Goal: Task Accomplishment & Management: Complete application form

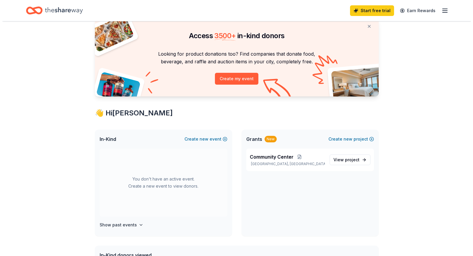
scroll to position [89, 0]
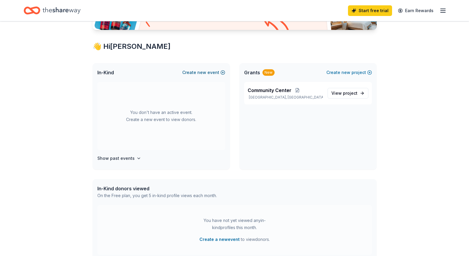
click at [204, 72] on span "new" at bounding box center [201, 72] width 9 height 7
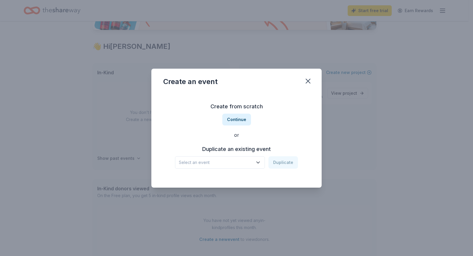
click at [260, 161] on icon "button" at bounding box center [258, 162] width 6 height 6
drag, startPoint x: 213, startPoint y: 159, endPoint x: 200, endPoint y: 160, distance: 13.4
click at [210, 159] on span "Select an event" at bounding box center [216, 162] width 74 height 7
click at [234, 119] on button "Continue" at bounding box center [236, 120] width 29 height 12
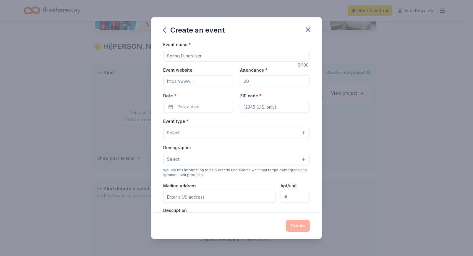
drag, startPoint x: 206, startPoint y: 56, endPoint x: 173, endPoint y: 45, distance: 34.8
click at [173, 45] on div "Event name *" at bounding box center [236, 51] width 147 height 21
type input "Fall Auction"
click at [197, 80] on input "Event website" at bounding box center [198, 81] width 70 height 12
type input "[DOMAIN_NAME]"
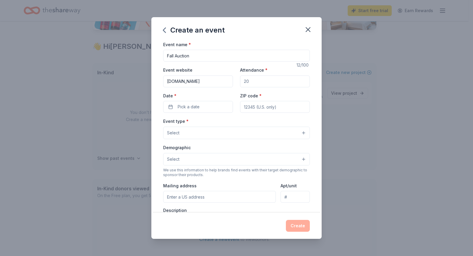
click at [250, 83] on input "Attendance *" at bounding box center [275, 81] width 70 height 12
type input "100"
click at [217, 101] on button "Pick a date" at bounding box center [198, 107] width 70 height 12
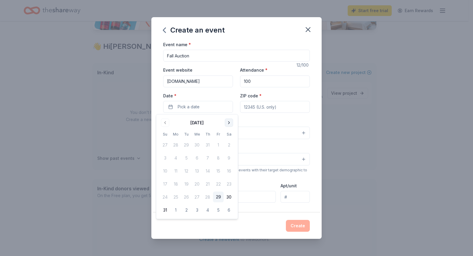
click at [228, 122] on button "Go to next month" at bounding box center [229, 123] width 8 height 8
click at [175, 183] on button "22" at bounding box center [176, 184] width 11 height 11
click at [252, 107] on input "ZIP code *" at bounding box center [275, 107] width 70 height 12
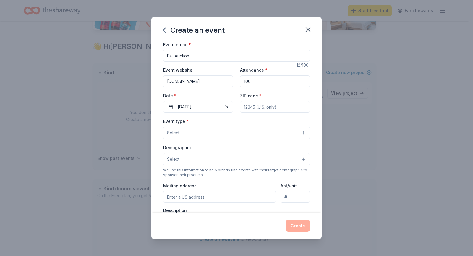
type input "05001"
type input "[STREET_ADDRESS]"
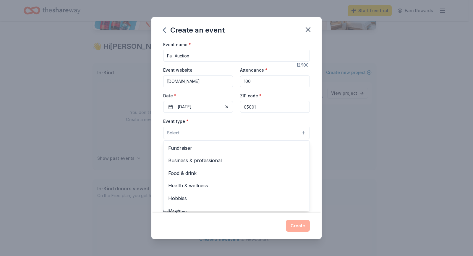
click at [198, 130] on button "Select" at bounding box center [236, 133] width 147 height 12
click at [196, 146] on span "Fundraiser" at bounding box center [236, 148] width 137 height 8
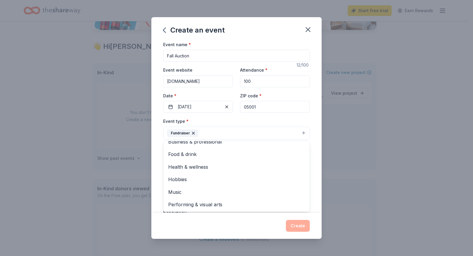
scroll to position [7, 0]
drag, startPoint x: 410, startPoint y: 197, endPoint x: 401, endPoint y: 194, distance: 9.3
click at [409, 197] on div "Create an event Event name * Fall Auction 12 /100 Event website [DOMAIN_NAME] A…" at bounding box center [236, 128] width 473 height 256
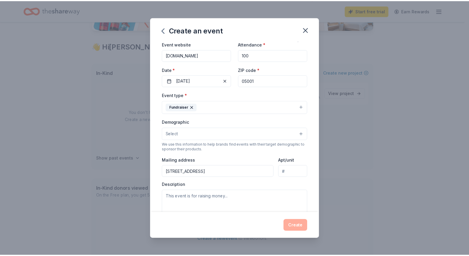
scroll to position [111, 0]
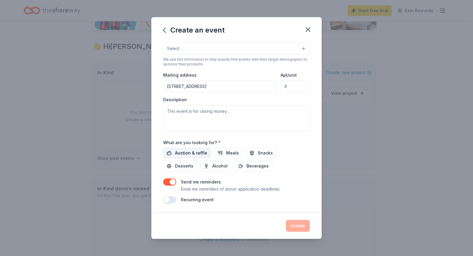
click at [173, 150] on button "Auction & raffle" at bounding box center [187, 153] width 48 height 11
click at [229, 155] on span "Meals" at bounding box center [232, 152] width 13 height 7
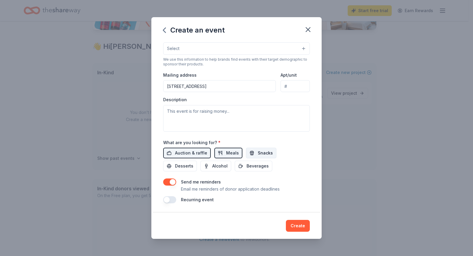
click at [259, 154] on span "Snacks" at bounding box center [265, 152] width 15 height 7
click at [256, 162] on button "Beverages" at bounding box center [254, 166] width 38 height 11
click at [220, 162] on button "Alcohol" at bounding box center [215, 166] width 31 height 11
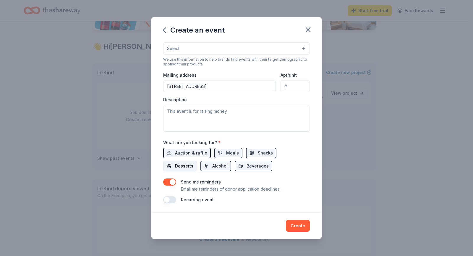
click at [179, 161] on button "Desserts" at bounding box center [180, 166] width 34 height 11
click at [294, 228] on button "Create" at bounding box center [298, 226] width 24 height 12
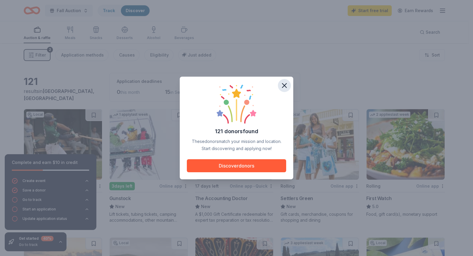
click at [285, 88] on icon "button" at bounding box center [284, 85] width 8 height 8
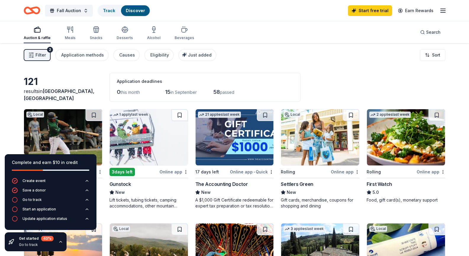
click at [281, 66] on div "Filter 2 Application methods Causes Eligibility Just added Sort" at bounding box center [234, 55] width 469 height 24
click at [60, 243] on icon "button" at bounding box center [60, 241] width 5 height 5
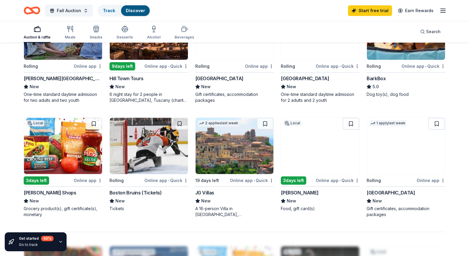
scroll to position [325, 0]
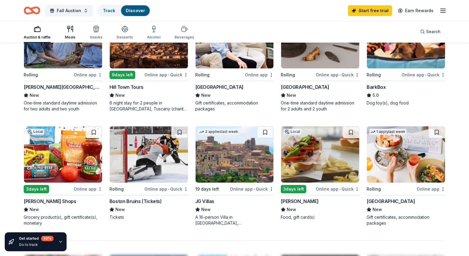
click at [69, 28] on icon "button" at bounding box center [70, 28] width 7 height 7
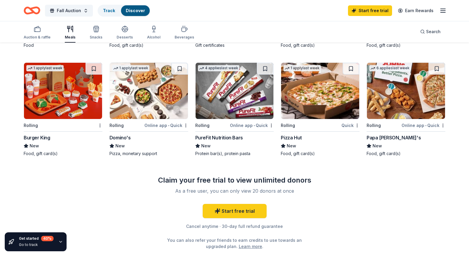
scroll to position [355, 0]
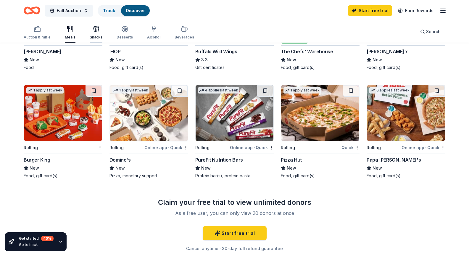
click at [96, 32] on icon "button" at bounding box center [95, 30] width 5 height 4
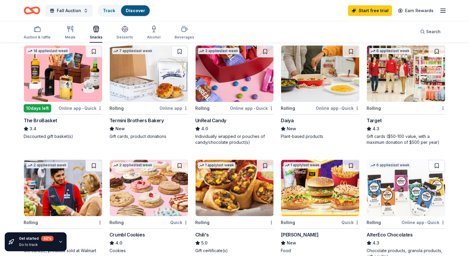
scroll to position [177, 0]
click at [245, 91] on img at bounding box center [234, 74] width 78 height 56
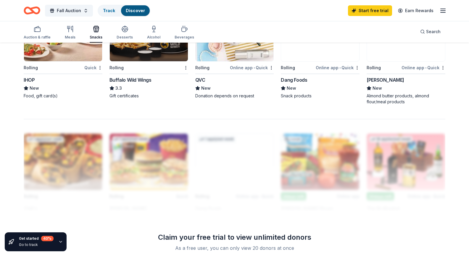
scroll to position [503, 0]
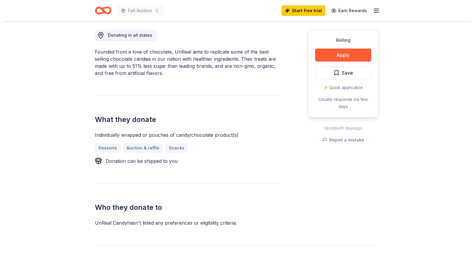
scroll to position [148, 0]
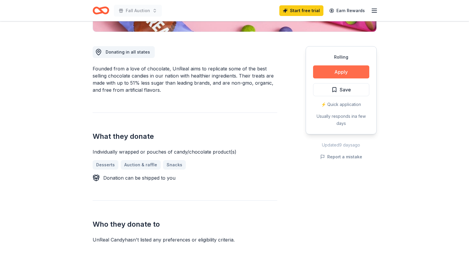
click at [337, 73] on button "Apply" at bounding box center [341, 71] width 56 height 13
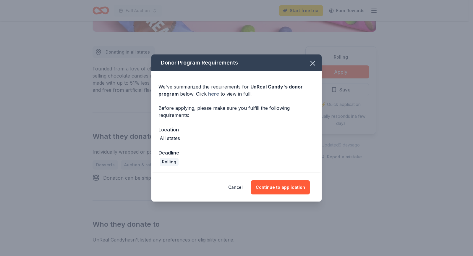
click at [215, 94] on link "here" at bounding box center [213, 93] width 11 height 7
click at [273, 188] on button "Continue to application" at bounding box center [280, 187] width 59 height 14
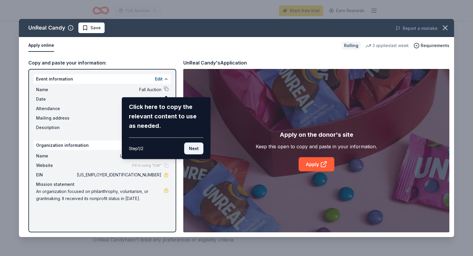
click at [192, 151] on button "Next" at bounding box center [193, 148] width 19 height 12
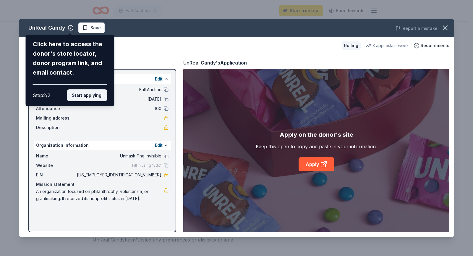
click at [75, 95] on button "Start applying!" at bounding box center [87, 95] width 40 height 12
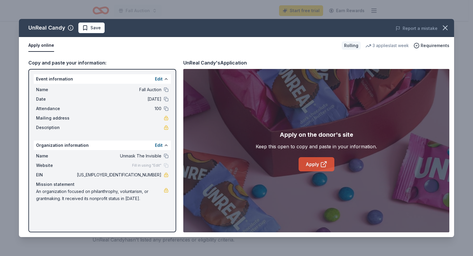
click at [312, 168] on link "Apply" at bounding box center [317, 164] width 36 height 14
